Goal: Complete application form: Complete application form

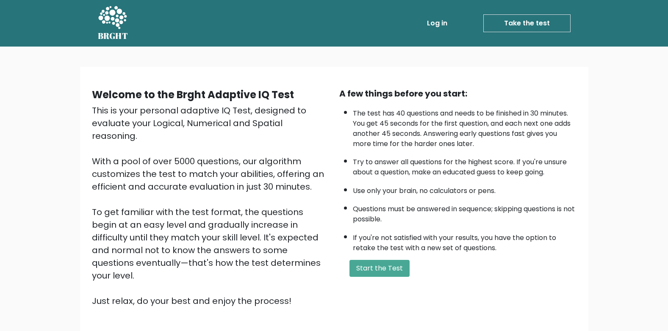
click at [429, 21] on link "Log in" at bounding box center [437, 23] width 27 height 17
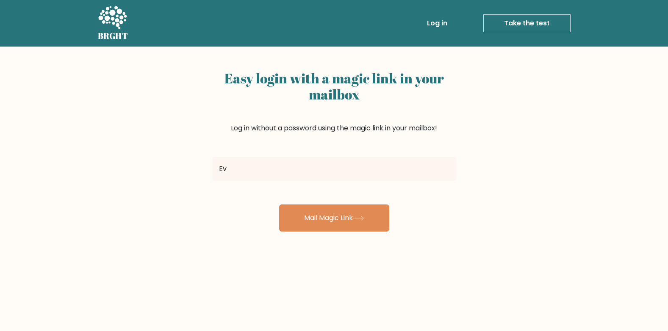
type input "E"
click at [536, 21] on link "Take the test" at bounding box center [526, 23] width 87 height 18
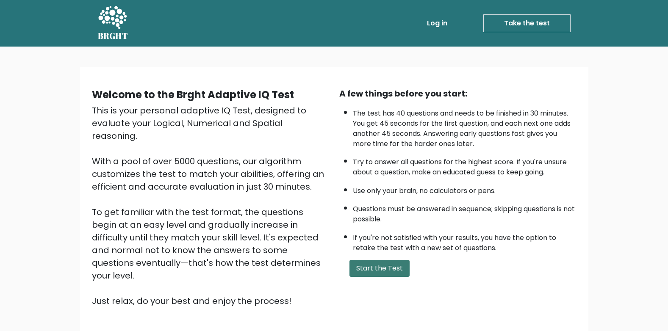
click at [382, 269] on button "Start the Test" at bounding box center [380, 268] width 60 height 17
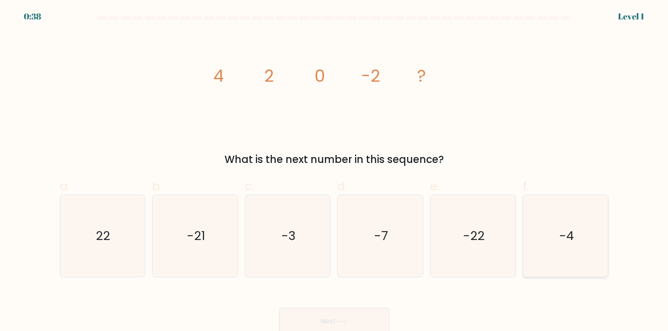
click at [549, 216] on icon "-4" at bounding box center [566, 236] width 82 height 82
click at [335, 171] on input "f. -4" at bounding box center [334, 169] width 0 height 6
radio input "true"
click at [360, 317] on button "Next" at bounding box center [334, 321] width 110 height 27
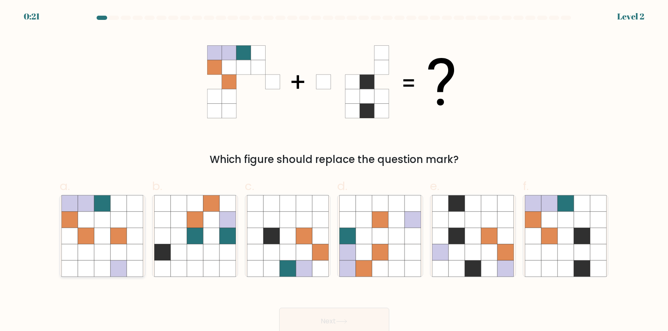
click at [100, 234] on icon at bounding box center [102, 236] width 16 height 16
click at [334, 171] on input "a." at bounding box center [334, 169] width 0 height 6
radio input "true"
click at [320, 323] on button "Next" at bounding box center [334, 321] width 110 height 27
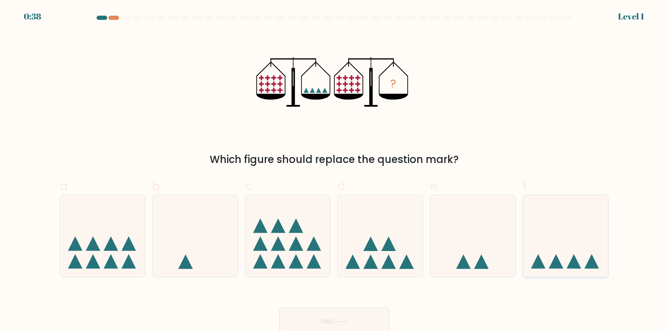
click at [572, 218] on icon at bounding box center [565, 236] width 85 height 70
click at [335, 171] on input "f." at bounding box center [334, 169] width 0 height 6
radio input "true"
click at [345, 319] on button "Next" at bounding box center [334, 321] width 110 height 27
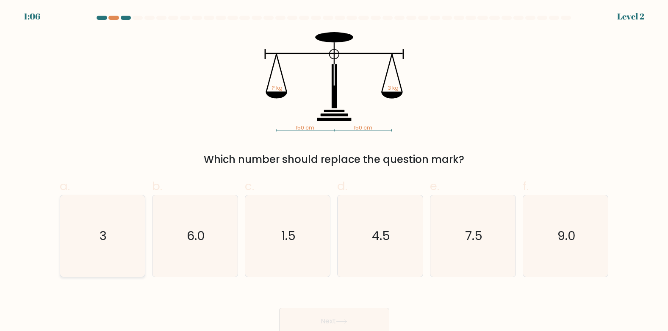
click at [120, 220] on icon "3" at bounding box center [102, 236] width 82 height 82
click at [334, 171] on input "a. 3" at bounding box center [334, 169] width 0 height 6
radio input "true"
click at [314, 319] on button "Next" at bounding box center [334, 321] width 110 height 27
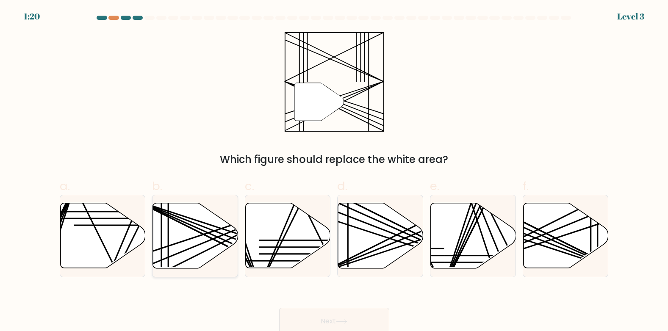
click at [185, 228] on icon at bounding box center [195, 235] width 85 height 65
click at [334, 171] on input "b." at bounding box center [334, 169] width 0 height 6
radio input "true"
click at [366, 312] on button "Next" at bounding box center [334, 321] width 110 height 27
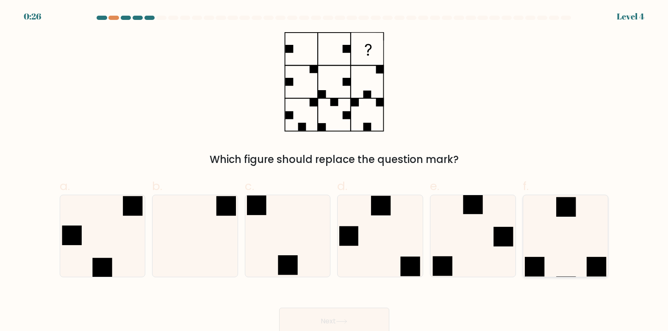
click at [569, 247] on icon at bounding box center [566, 236] width 82 height 82
click at [335, 171] on input "f." at bounding box center [334, 169] width 0 height 6
radio input "true"
click at [312, 318] on button "Next" at bounding box center [334, 321] width 110 height 27
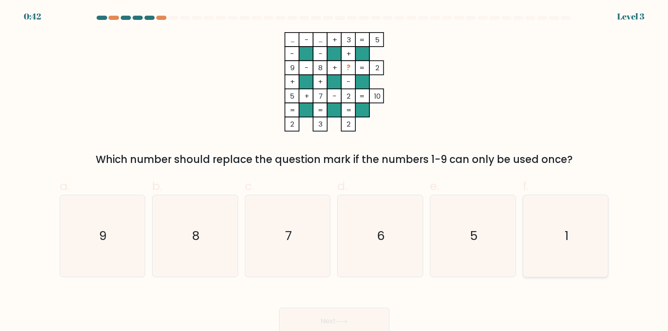
click at [588, 250] on icon "1" at bounding box center [566, 236] width 82 height 82
click at [335, 171] on input "f. 1" at bounding box center [334, 169] width 0 height 6
radio input "true"
click at [301, 319] on button "Next" at bounding box center [334, 321] width 110 height 27
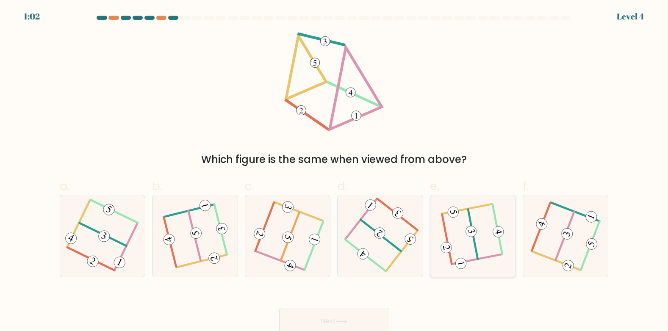
click at [487, 241] on icon at bounding box center [472, 235] width 63 height 65
click at [335, 171] on input "e." at bounding box center [334, 169] width 0 height 6
radio input "true"
click at [336, 318] on button "Next" at bounding box center [334, 321] width 110 height 27
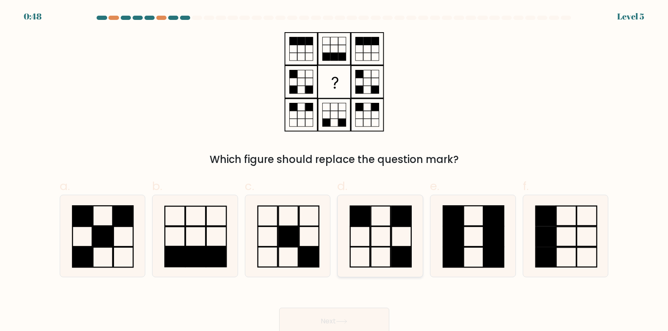
click at [388, 244] on icon at bounding box center [380, 236] width 82 height 82
click at [335, 171] on input "d." at bounding box center [334, 169] width 0 height 6
radio input "true"
click at [337, 314] on button "Next" at bounding box center [334, 321] width 110 height 27
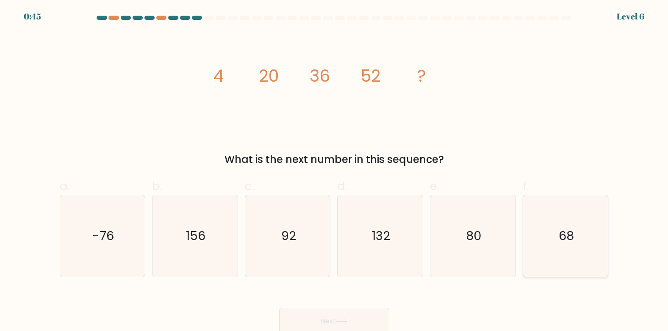
click at [547, 240] on icon "68" at bounding box center [566, 236] width 82 height 82
click at [335, 171] on input "f. 68" at bounding box center [334, 169] width 0 height 6
radio input "true"
click at [344, 318] on button "Next" at bounding box center [334, 321] width 110 height 27
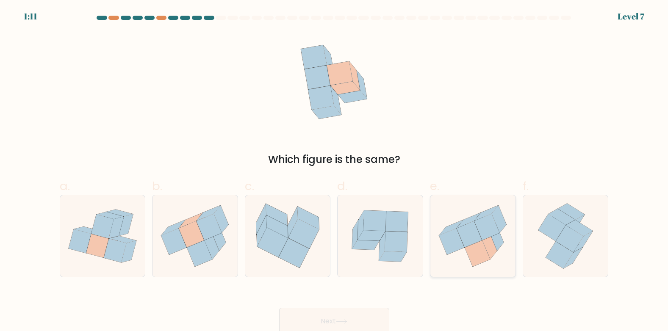
click at [491, 249] on icon at bounding box center [490, 246] width 14 height 28
click at [335, 171] on input "e." at bounding box center [334, 169] width 0 height 6
radio input "true"
click at [341, 316] on button "Next" at bounding box center [334, 321] width 110 height 27
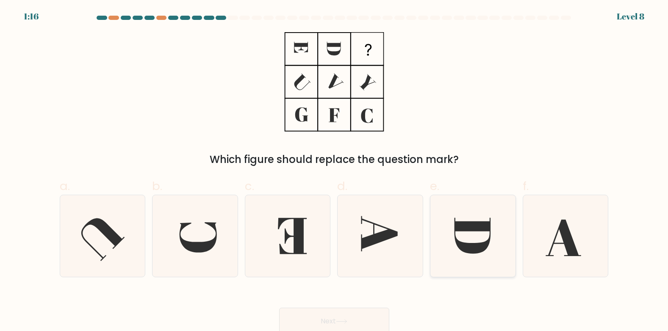
click at [482, 246] on icon at bounding box center [473, 236] width 36 height 36
click at [335, 171] on input "e." at bounding box center [334, 169] width 0 height 6
radio input "true"
click at [353, 315] on button "Next" at bounding box center [334, 321] width 110 height 27
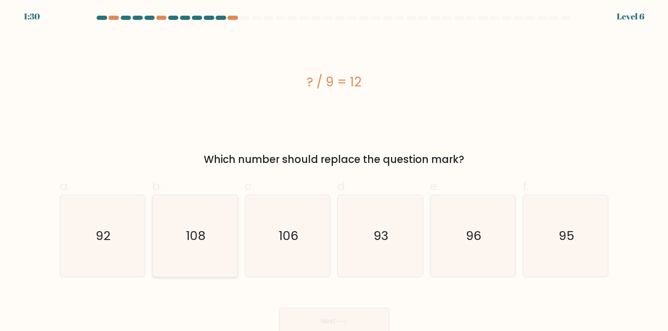
click at [191, 260] on icon "108" at bounding box center [195, 236] width 82 height 82
click at [334, 171] on input "b. 108" at bounding box center [334, 169] width 0 height 6
radio input "true"
click at [292, 317] on button "Next" at bounding box center [334, 321] width 110 height 27
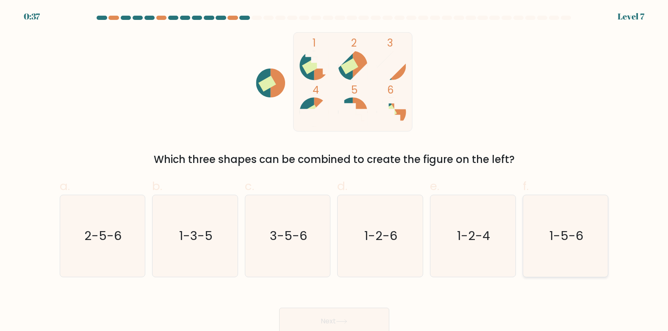
click at [563, 252] on icon "1-5-6" at bounding box center [566, 236] width 82 height 82
click at [335, 171] on input "f. 1-5-6" at bounding box center [334, 169] width 0 height 6
radio input "true"
click at [358, 321] on button "Next" at bounding box center [334, 321] width 110 height 27
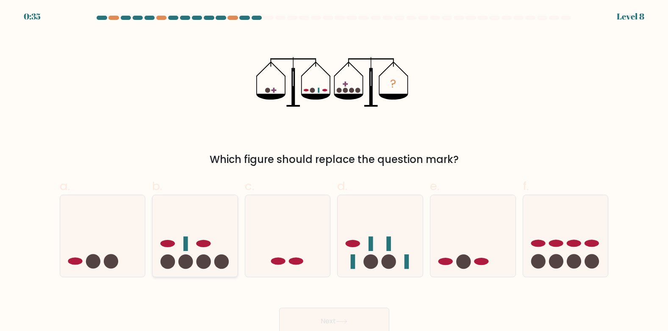
click at [194, 244] on icon at bounding box center [195, 236] width 85 height 70
click at [334, 171] on input "b." at bounding box center [334, 169] width 0 height 6
radio input "true"
click at [297, 317] on button "Next" at bounding box center [334, 321] width 110 height 27
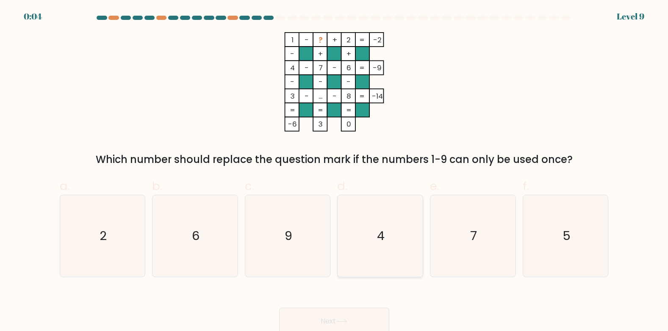
click at [363, 247] on icon "4" at bounding box center [380, 236] width 82 height 82
click at [335, 171] on input "d. 4" at bounding box center [334, 169] width 0 height 6
radio input "true"
click at [339, 320] on icon at bounding box center [341, 321] width 11 height 5
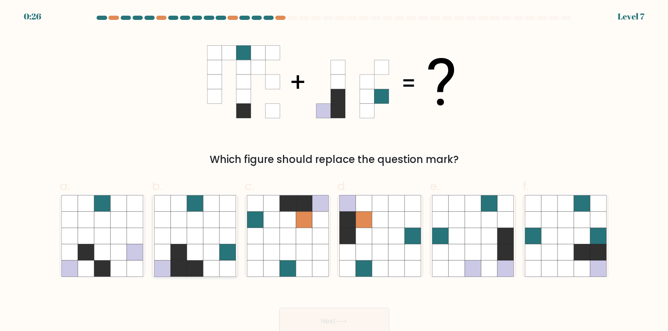
click at [194, 231] on icon at bounding box center [195, 236] width 16 height 16
click at [334, 171] on input "b." at bounding box center [334, 169] width 0 height 6
radio input "true"
click at [334, 318] on button "Next" at bounding box center [334, 321] width 110 height 27
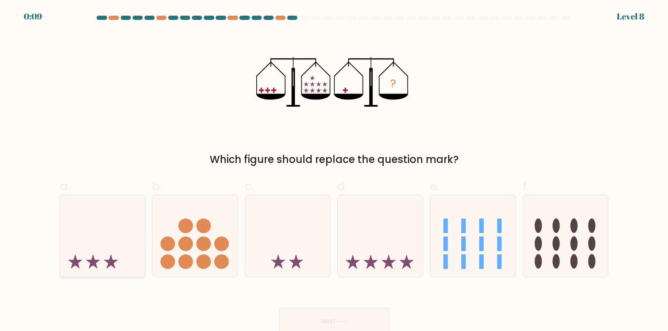
click at [113, 218] on icon at bounding box center [102, 236] width 85 height 70
click at [334, 171] on input "a." at bounding box center [334, 169] width 0 height 6
radio input "true"
click at [307, 320] on button "Next" at bounding box center [334, 321] width 110 height 27
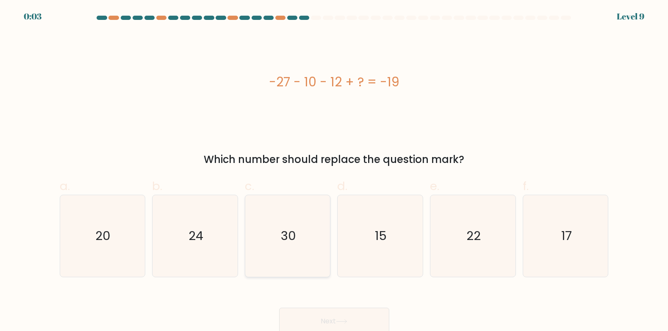
click at [266, 265] on icon "30" at bounding box center [288, 236] width 82 height 82
click at [334, 171] on input "c. 30" at bounding box center [334, 169] width 0 height 6
radio input "true"
click at [311, 324] on button "Next" at bounding box center [334, 321] width 110 height 27
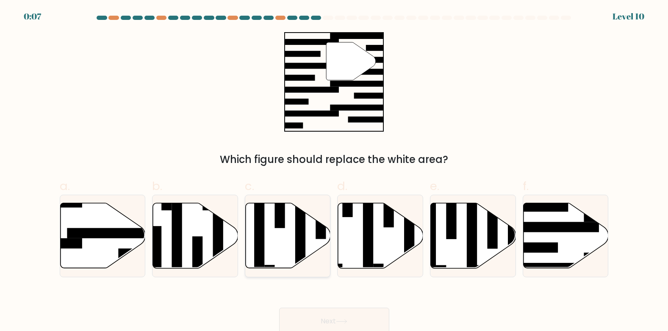
click at [280, 236] on icon at bounding box center [288, 235] width 85 height 65
click at [334, 171] on input "c." at bounding box center [334, 169] width 0 height 6
radio input "true"
click at [303, 313] on button "Next" at bounding box center [334, 321] width 110 height 27
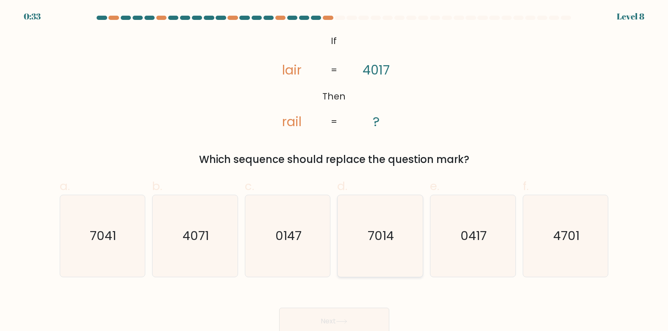
click at [377, 254] on icon "7014" at bounding box center [380, 236] width 82 height 82
click at [335, 171] on input "d. 7014" at bounding box center [334, 169] width 0 height 6
radio input "true"
click at [334, 326] on button "Next" at bounding box center [334, 321] width 110 height 27
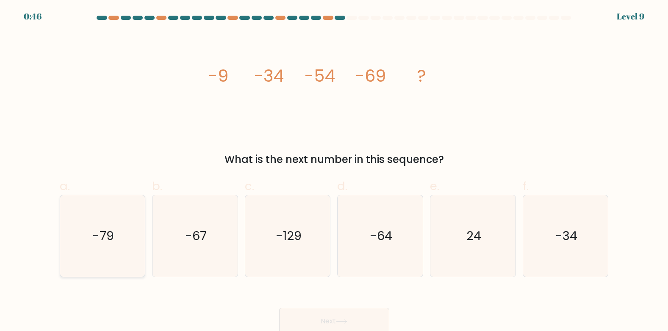
click at [130, 234] on icon "-79" at bounding box center [102, 236] width 82 height 82
click at [334, 171] on input "a. -79" at bounding box center [334, 169] width 0 height 6
radio input "true"
click at [295, 318] on button "Next" at bounding box center [334, 321] width 110 height 27
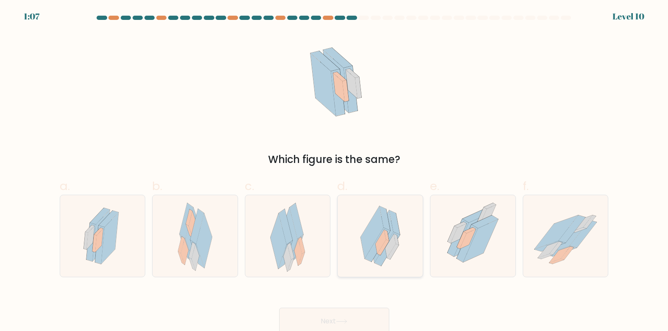
click at [386, 244] on icon at bounding box center [382, 248] width 11 height 16
click at [335, 171] on input "d." at bounding box center [334, 169] width 0 height 6
radio input "true"
click at [334, 323] on button "Next" at bounding box center [334, 321] width 110 height 27
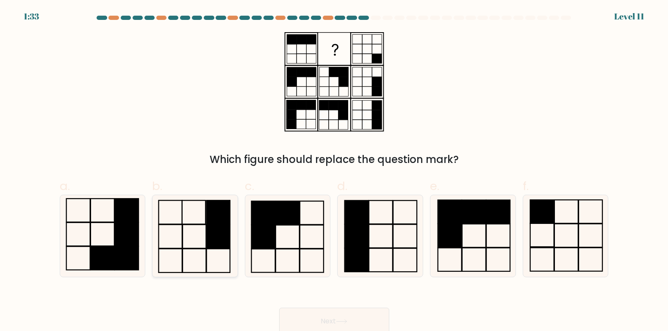
click at [198, 224] on icon at bounding box center [195, 236] width 82 height 82
click at [334, 171] on input "b." at bounding box center [334, 169] width 0 height 6
radio input "true"
click at [328, 316] on button "Next" at bounding box center [334, 321] width 110 height 27
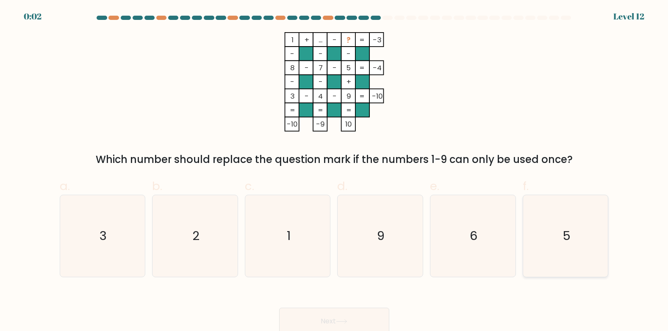
click at [588, 241] on icon "5" at bounding box center [566, 236] width 82 height 82
click at [335, 171] on input "f. 5" at bounding box center [334, 169] width 0 height 6
radio input "true"
click at [354, 318] on button "Next" at bounding box center [334, 321] width 110 height 27
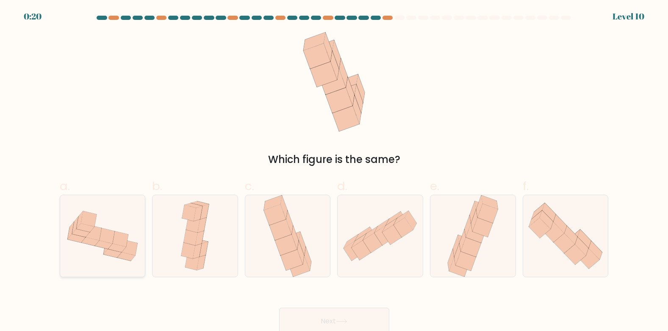
click at [114, 249] on icon at bounding box center [117, 248] width 18 height 8
click at [334, 171] on input "a." at bounding box center [334, 169] width 0 height 6
radio input "true"
click at [315, 315] on button "Next" at bounding box center [334, 321] width 110 height 27
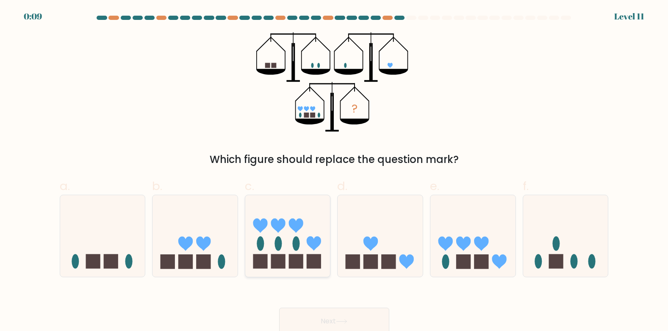
click at [301, 236] on icon at bounding box center [287, 236] width 85 height 70
click at [334, 171] on input "c." at bounding box center [334, 169] width 0 height 6
radio input "true"
click at [560, 250] on icon at bounding box center [565, 236] width 85 height 70
click at [335, 171] on input "f." at bounding box center [334, 169] width 0 height 6
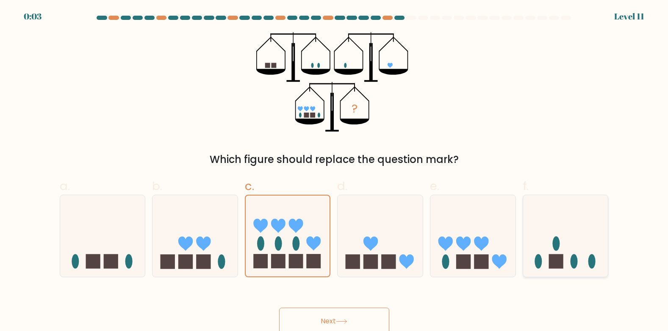
radio input "true"
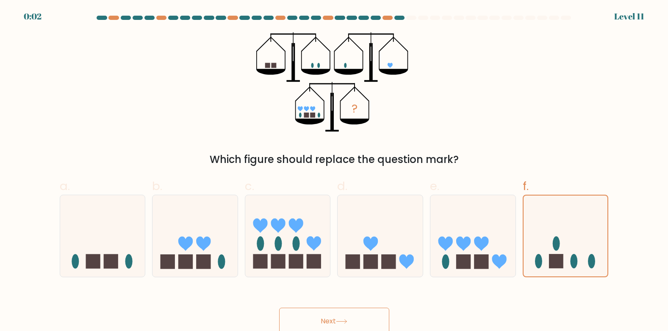
click at [350, 319] on button "Next" at bounding box center [334, 321] width 110 height 27
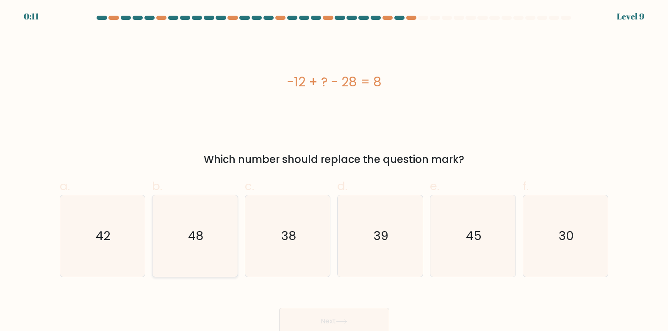
click at [225, 243] on icon "48" at bounding box center [195, 236] width 82 height 82
click at [334, 171] on input "b. 48" at bounding box center [334, 169] width 0 height 6
radio input "true"
click at [319, 322] on button "Next" at bounding box center [334, 321] width 110 height 27
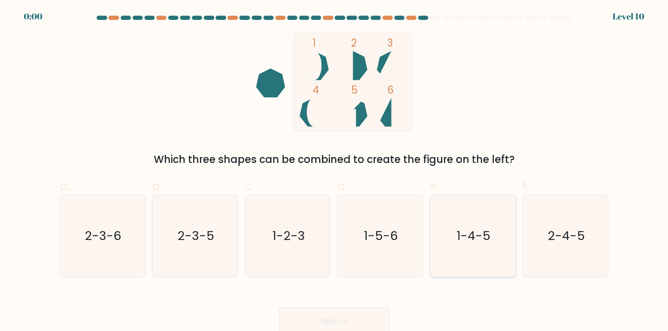
click at [483, 255] on icon "1-4-5" at bounding box center [473, 236] width 82 height 82
click at [335, 171] on input "e. 1-4-5" at bounding box center [334, 169] width 0 height 6
radio input "true"
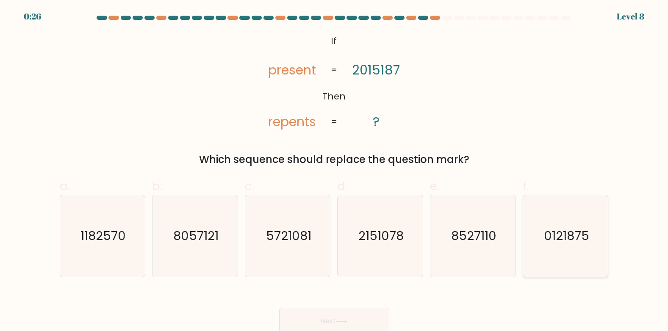
click at [583, 263] on icon "0121875" at bounding box center [566, 236] width 82 height 82
click at [335, 171] on input "f. 0121875" at bounding box center [334, 169] width 0 height 6
radio input "true"
click at [333, 319] on button "Next" at bounding box center [334, 321] width 110 height 27
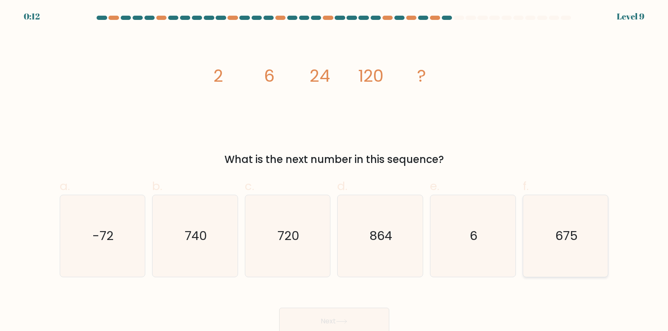
click at [551, 250] on icon "675" at bounding box center [566, 236] width 82 height 82
click at [335, 171] on input "f. 675" at bounding box center [334, 169] width 0 height 6
radio input "true"
click at [347, 314] on button "Next" at bounding box center [334, 321] width 110 height 27
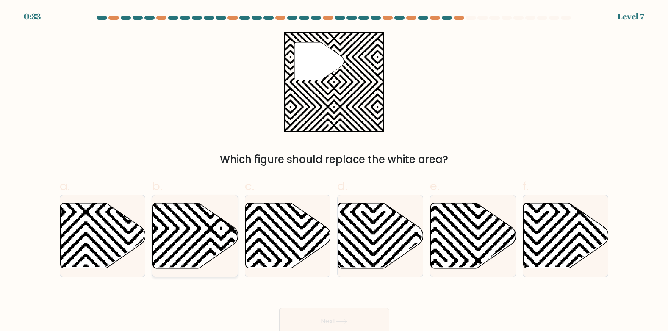
click at [186, 242] on icon at bounding box center [222, 272] width 172 height 172
click at [334, 171] on input "b." at bounding box center [334, 169] width 0 height 6
radio input "true"
click at [298, 322] on button "Next" at bounding box center [334, 321] width 110 height 27
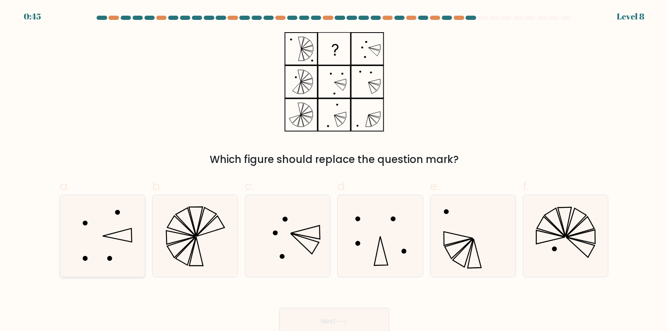
click at [85, 240] on icon at bounding box center [102, 236] width 82 height 82
click at [334, 171] on input "a." at bounding box center [334, 169] width 0 height 6
radio input "true"
click at [315, 323] on button "Next" at bounding box center [334, 321] width 110 height 27
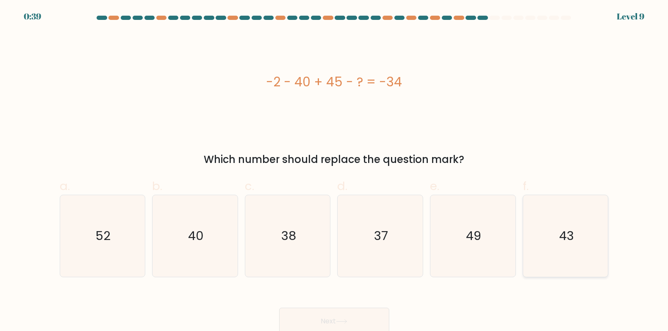
click at [545, 254] on icon "43" at bounding box center [566, 236] width 82 height 82
click at [335, 171] on input "f. 43" at bounding box center [334, 169] width 0 height 6
radio input "true"
click at [378, 324] on button "Next" at bounding box center [334, 321] width 110 height 27
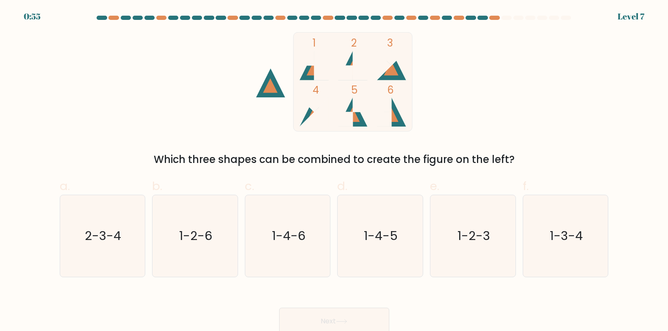
click at [391, 112] on icon at bounding box center [391, 115] width 14 height 14
click at [191, 241] on text "1-2-6" at bounding box center [195, 236] width 33 height 17
click at [334, 171] on input "b. 1-2-6" at bounding box center [334, 169] width 0 height 6
radio input "true"
click at [291, 316] on button "Next" at bounding box center [334, 321] width 110 height 27
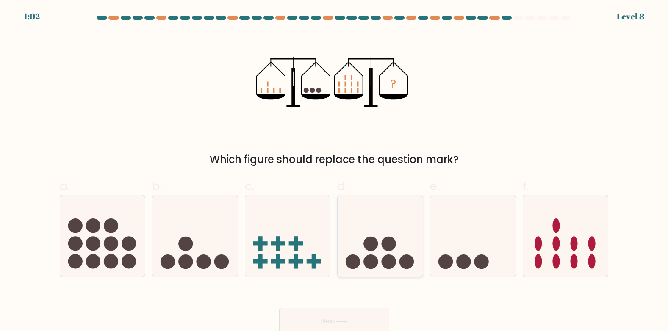
click at [378, 248] on icon at bounding box center [380, 236] width 85 height 70
click at [335, 171] on input "d." at bounding box center [334, 169] width 0 height 6
radio input "true"
click at [345, 319] on icon at bounding box center [341, 321] width 11 height 5
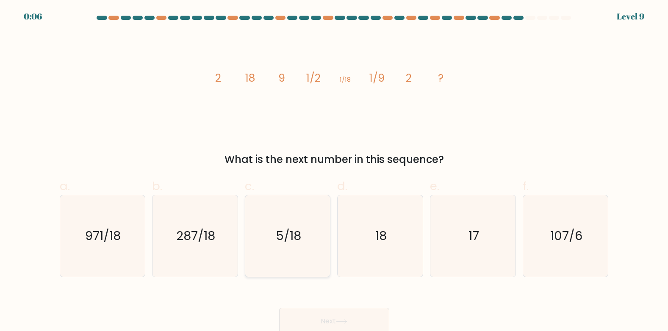
click at [291, 238] on text "5/18" at bounding box center [288, 236] width 25 height 17
click at [334, 171] on input "c. 5/18" at bounding box center [334, 169] width 0 height 6
radio input "true"
click at [319, 314] on button "Next" at bounding box center [334, 321] width 110 height 27
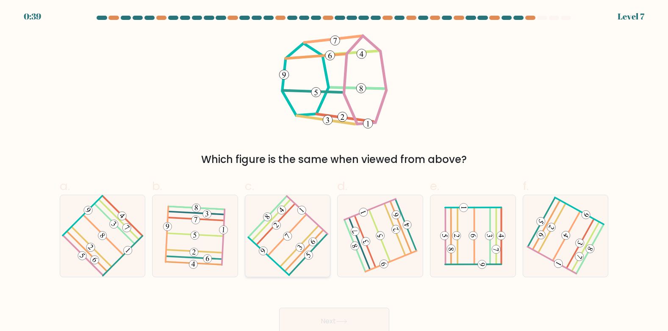
click at [290, 233] on 575 at bounding box center [287, 236] width 12 height 12
click at [334, 171] on input "c." at bounding box center [334, 169] width 0 height 6
radio input "true"
click at [300, 314] on button "Next" at bounding box center [334, 321] width 110 height 27
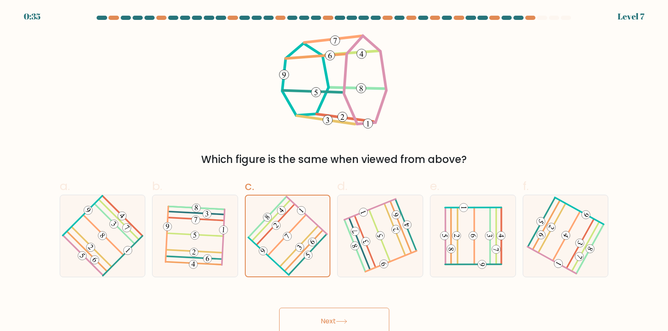
click at [300, 314] on button "Next" at bounding box center [334, 321] width 110 height 27
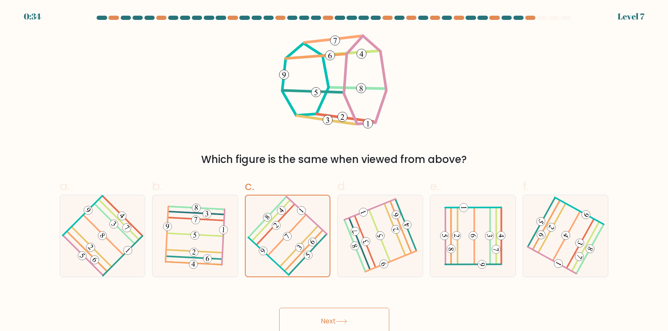
click at [300, 314] on button "Next" at bounding box center [334, 321] width 110 height 27
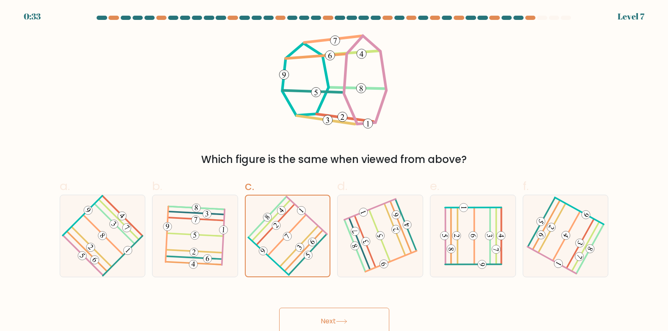
click at [300, 314] on button "Next" at bounding box center [334, 321] width 110 height 27
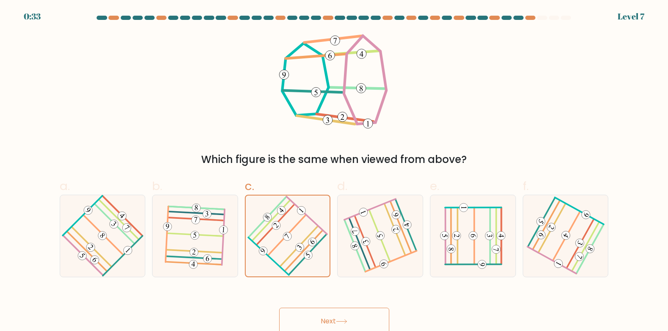
click at [300, 314] on button "Next" at bounding box center [334, 321] width 110 height 27
click at [289, 232] on icon at bounding box center [287, 235] width 65 height 65
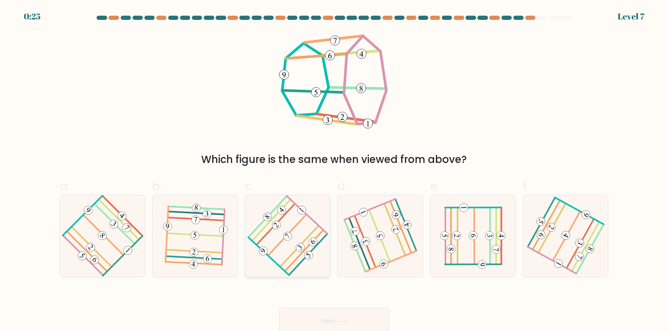
click at [334, 171] on input "c." at bounding box center [334, 169] width 0 height 6
radio input "true"
click at [328, 318] on button "Next" at bounding box center [334, 321] width 110 height 27
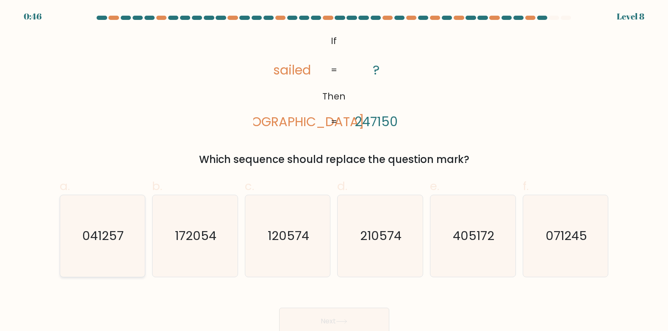
click at [96, 232] on text "041257" at bounding box center [104, 236] width 42 height 17
click at [334, 171] on input "a. 041257" at bounding box center [334, 169] width 0 height 6
radio input "true"
click at [297, 319] on button "Next" at bounding box center [334, 321] width 110 height 27
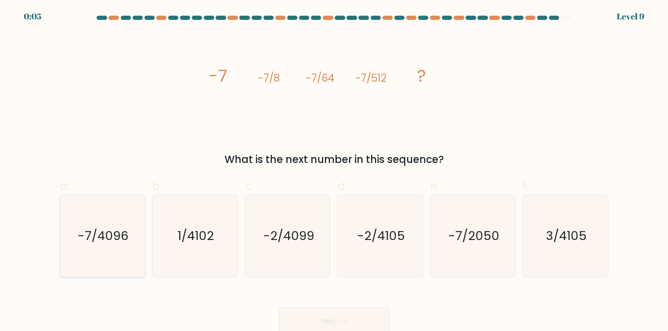
click at [127, 237] on text "-7/4096" at bounding box center [103, 236] width 51 height 17
click at [334, 171] on input "a. -7/4096" at bounding box center [334, 169] width 0 height 6
radio input "true"
click at [306, 316] on button "Next" at bounding box center [334, 321] width 110 height 27
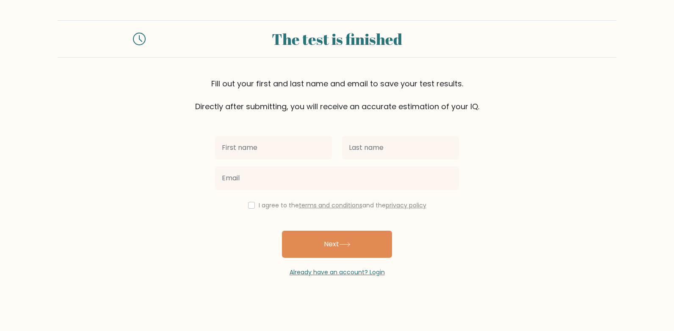
click at [262, 149] on input "text" at bounding box center [273, 148] width 117 height 24
type input "[PERSON_NAME]"
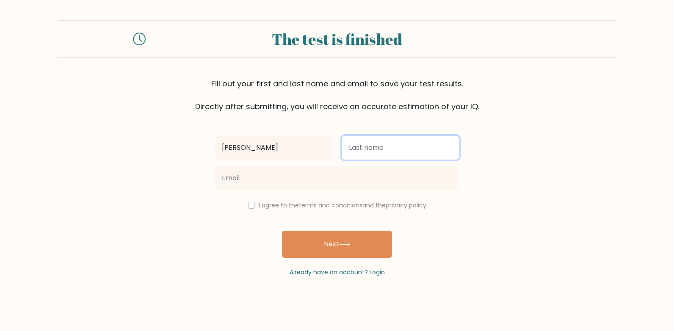
click at [357, 149] on input "text" at bounding box center [400, 148] width 117 height 24
type input "Mulenga"
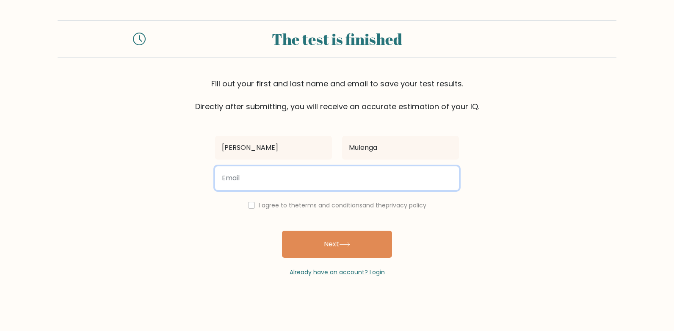
click at [300, 174] on input "email" at bounding box center [337, 179] width 244 height 24
type input "[PERSON_NAME][EMAIL_ADDRESS][PERSON_NAME][DOMAIN_NAME]"
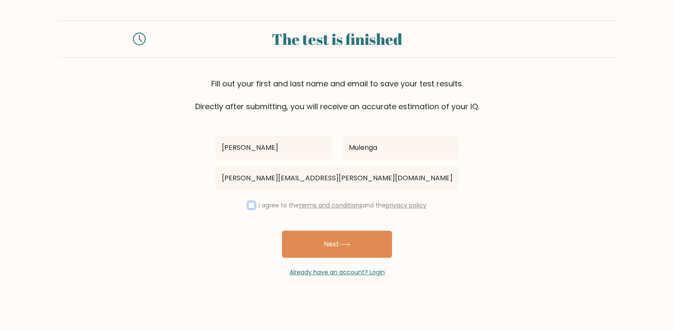
click at [248, 208] on input "checkbox" at bounding box center [251, 205] width 7 height 7
checkbox input "true"
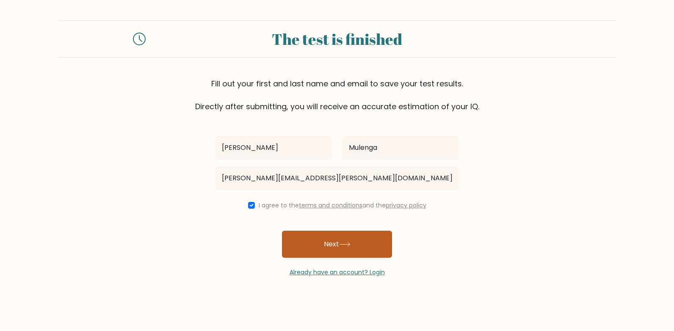
click at [318, 242] on button "Next" at bounding box center [337, 244] width 110 height 27
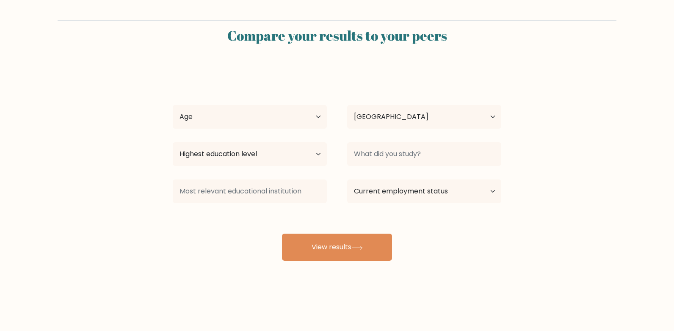
select select "EG"
click at [319, 117] on select "Age Under [DEMOGRAPHIC_DATA] [DEMOGRAPHIC_DATA] [DEMOGRAPHIC_DATA] [DEMOGRAPHIC…" at bounding box center [250, 117] width 154 height 24
select select "18_24"
click at [173, 105] on select "Age Under [DEMOGRAPHIC_DATA] [DEMOGRAPHIC_DATA] [DEMOGRAPHIC_DATA] [DEMOGRAPHIC…" at bounding box center [250, 117] width 154 height 24
click at [315, 155] on select "Highest education level No schooling Primary Lower Secondary Upper Secondary Oc…" at bounding box center [250, 154] width 154 height 24
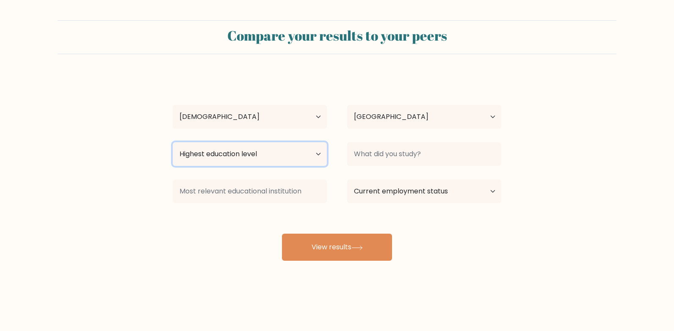
click at [319, 148] on select "Highest education level No schooling Primary Lower Secondary Upper Secondary Oc…" at bounding box center [250, 154] width 154 height 24
click at [314, 149] on select "Highest education level No schooling Primary Lower Secondary Upper Secondary Oc…" at bounding box center [250, 154] width 154 height 24
click at [173, 142] on select "Highest education level No schooling Primary Lower Secondary Upper Secondary Oc…" at bounding box center [250, 154] width 154 height 24
click at [282, 156] on select "Highest education level No schooling Primary Lower Secondary Upper Secondary Oc…" at bounding box center [250, 154] width 154 height 24
select select "upper_secondary"
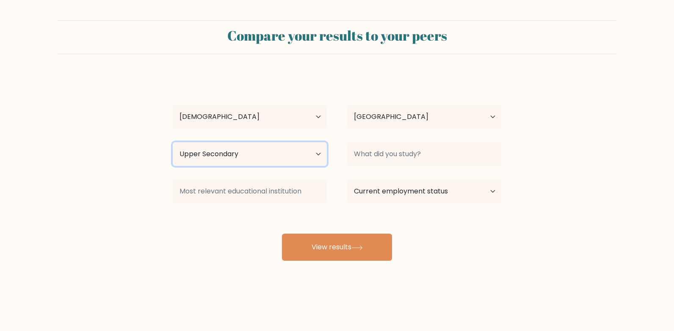
click at [173, 142] on select "Highest education level No schooling Primary Lower Secondary Upper Secondary Oc…" at bounding box center [250, 154] width 154 height 24
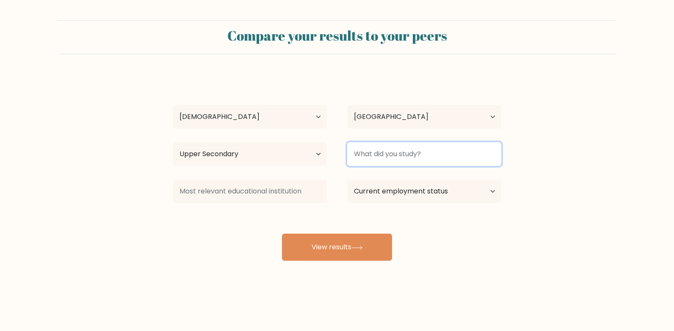
click at [436, 165] on input at bounding box center [424, 154] width 154 height 24
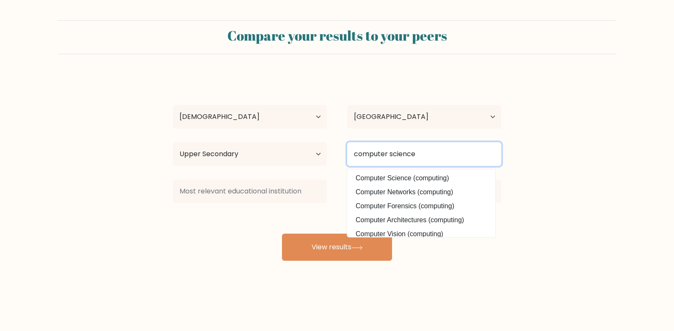
type input "computer science"
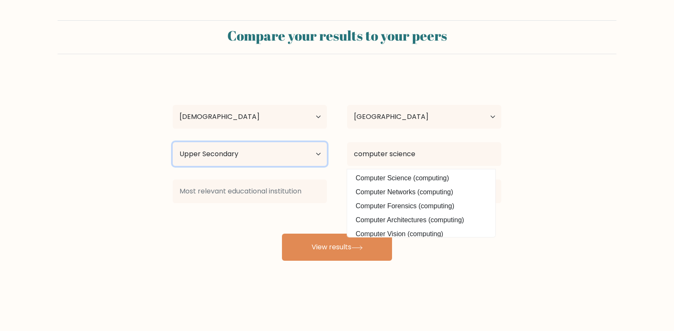
click at [320, 155] on select "Highest education level No schooling Primary Lower Secondary Upper Secondary Oc…" at bounding box center [250, 154] width 154 height 24
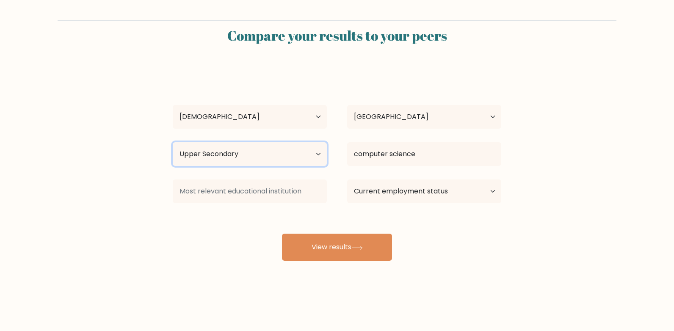
select select "bachelors_degree"
click at [173, 142] on select "Highest education level No schooling Primary Lower Secondary Upper Secondary Oc…" at bounding box center [250, 154] width 154 height 24
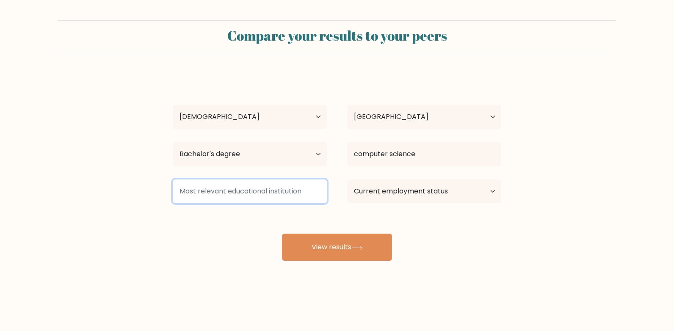
click at [285, 192] on input at bounding box center [250, 192] width 154 height 24
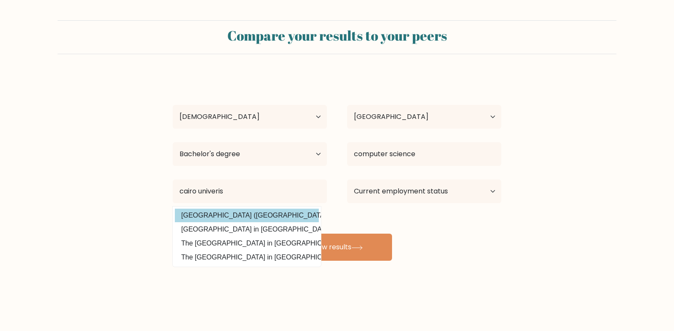
click at [250, 216] on option "[GEOGRAPHIC_DATA] ([GEOGRAPHIC_DATA])" at bounding box center [247, 216] width 144 height 14
type input "[GEOGRAPHIC_DATA]"
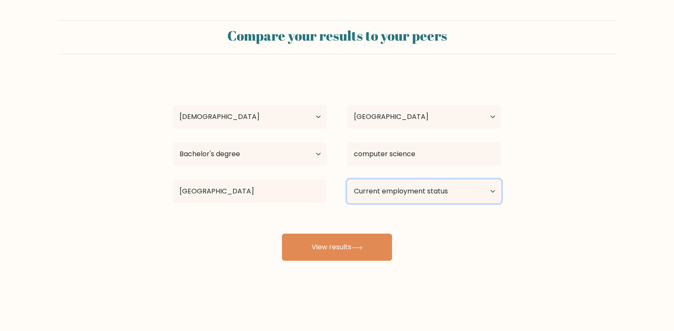
click at [369, 196] on select "Current employment status Employed Student Retired Other / prefer not to answer" at bounding box center [424, 192] width 154 height 24
select select "other"
click at [347, 180] on select "Current employment status Employed Student Retired Other / prefer not to answer" at bounding box center [424, 192] width 154 height 24
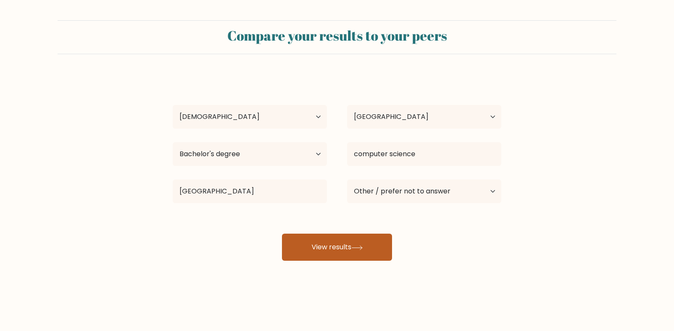
click at [349, 247] on button "View results" at bounding box center [337, 247] width 110 height 27
